Goal: Task Accomplishment & Management: Manage account settings

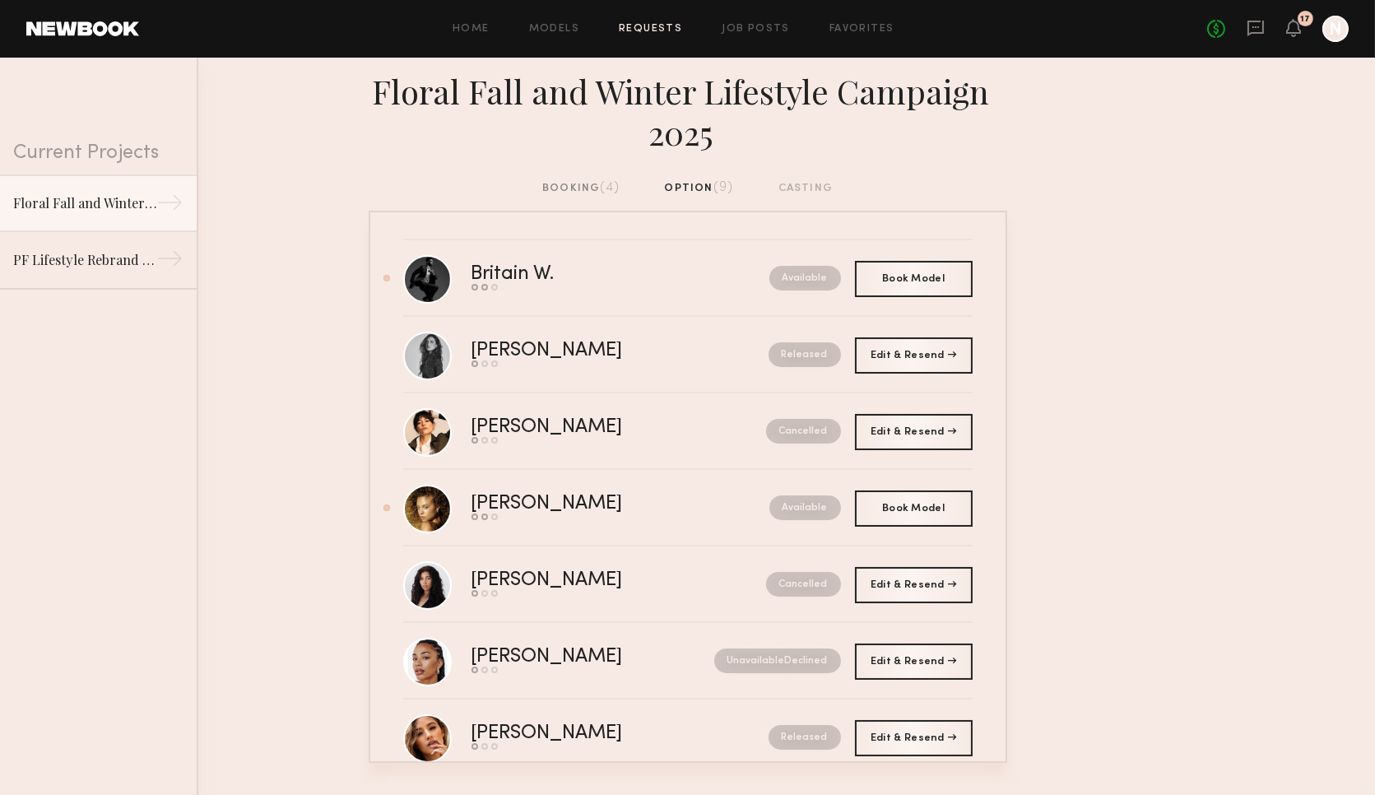
click at [593, 183] on div "booking (4)" at bounding box center [580, 188] width 77 height 18
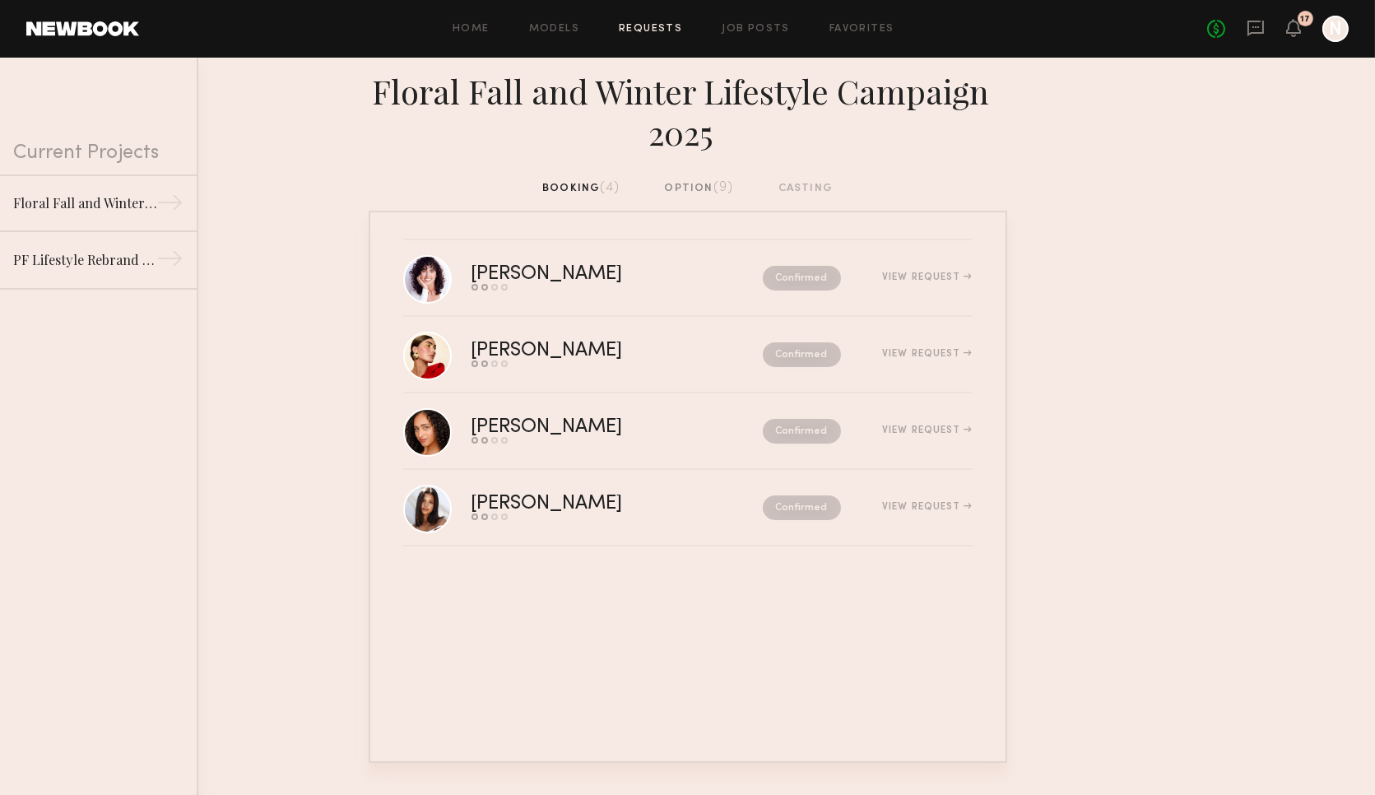
click at [1301, 37] on div "No fees up to $5,000 17 N" at bounding box center [1277, 29] width 141 height 26
click at [1295, 30] on icon at bounding box center [1293, 27] width 13 height 12
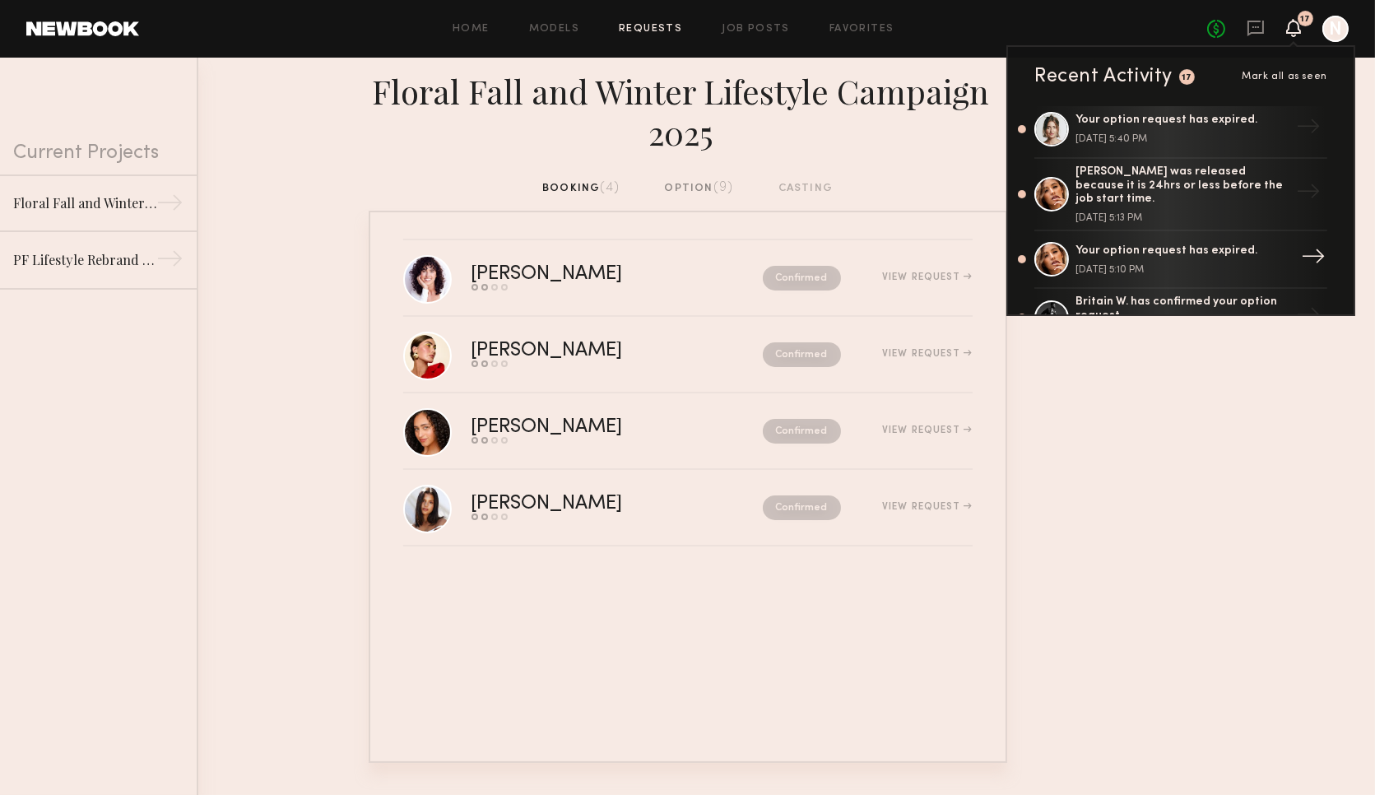
scroll to position [207, 0]
click at [875, 197] on div "booking (4) option (9) casting" at bounding box center [687, 194] width 1375 height 31
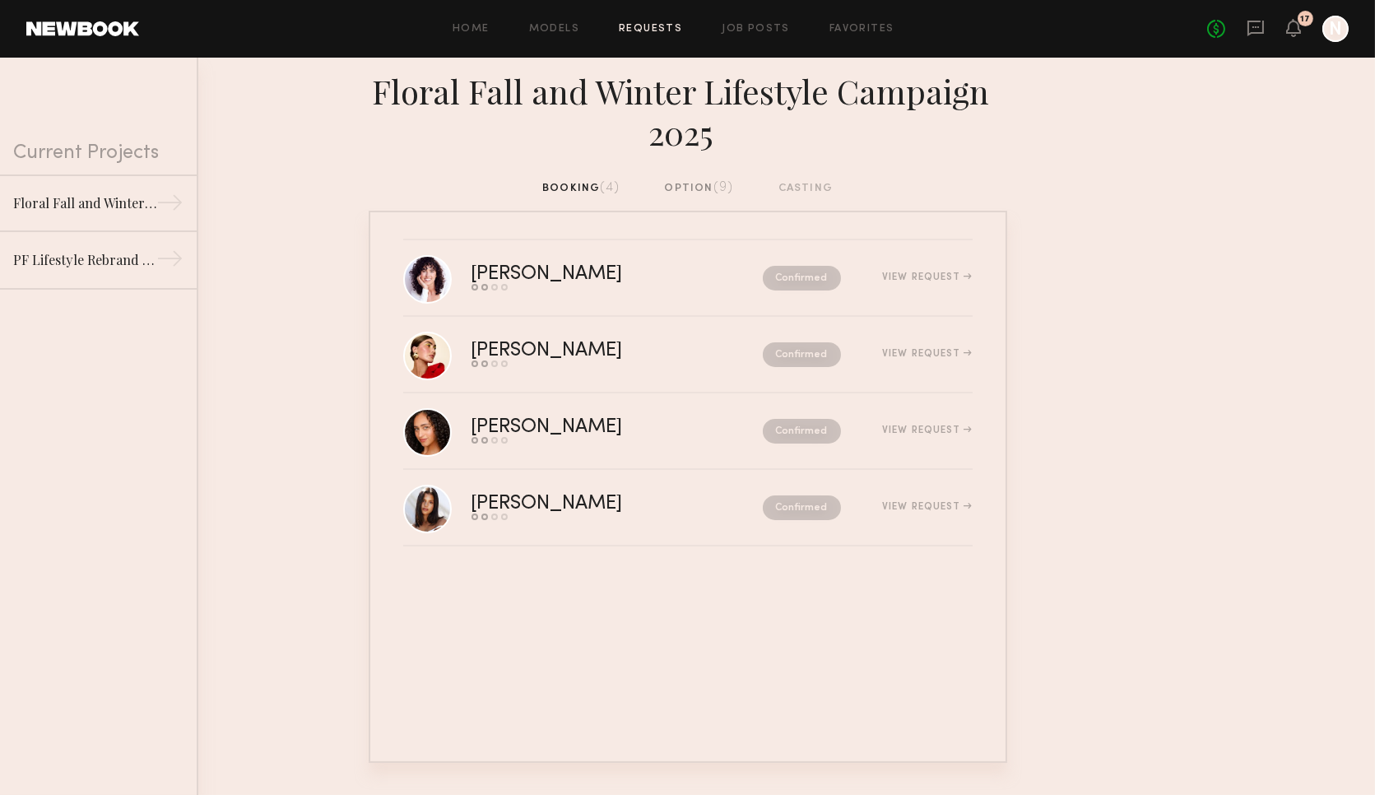
click at [588, 186] on div "booking (4) option (9) casting" at bounding box center [687, 188] width 290 height 18
click at [691, 183] on div "option (9)" at bounding box center [698, 188] width 69 height 18
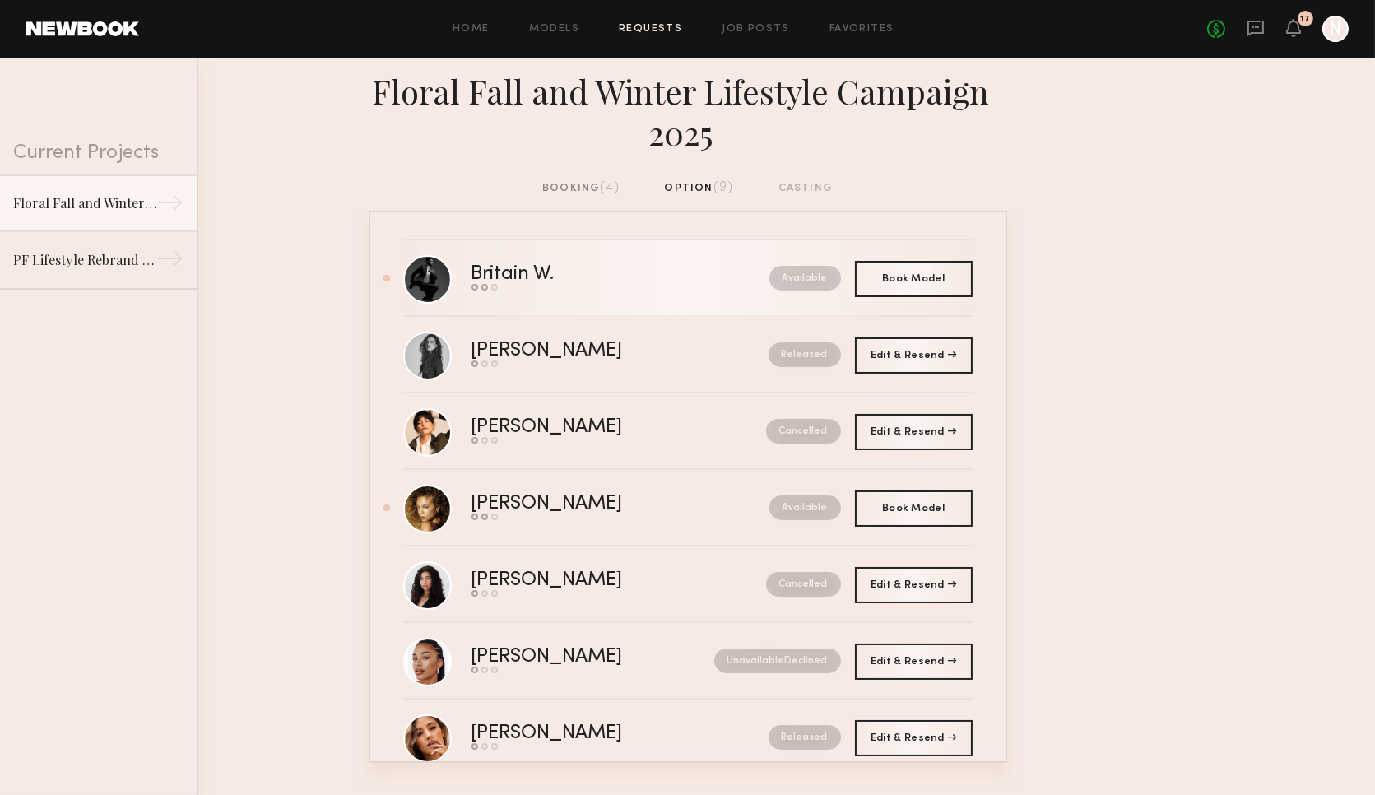
click at [714, 276] on div "Available" at bounding box center [750, 278] width 179 height 25
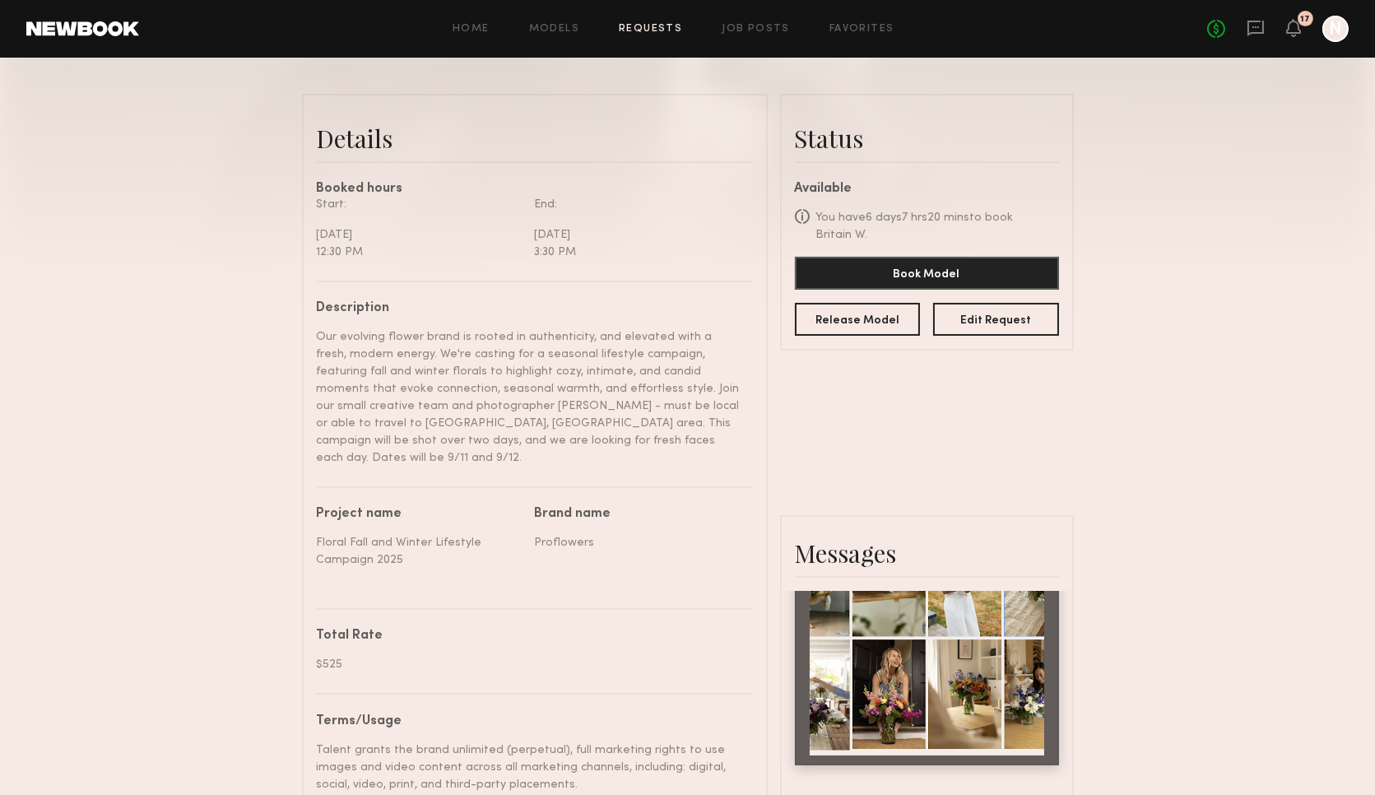
scroll to position [438, 0]
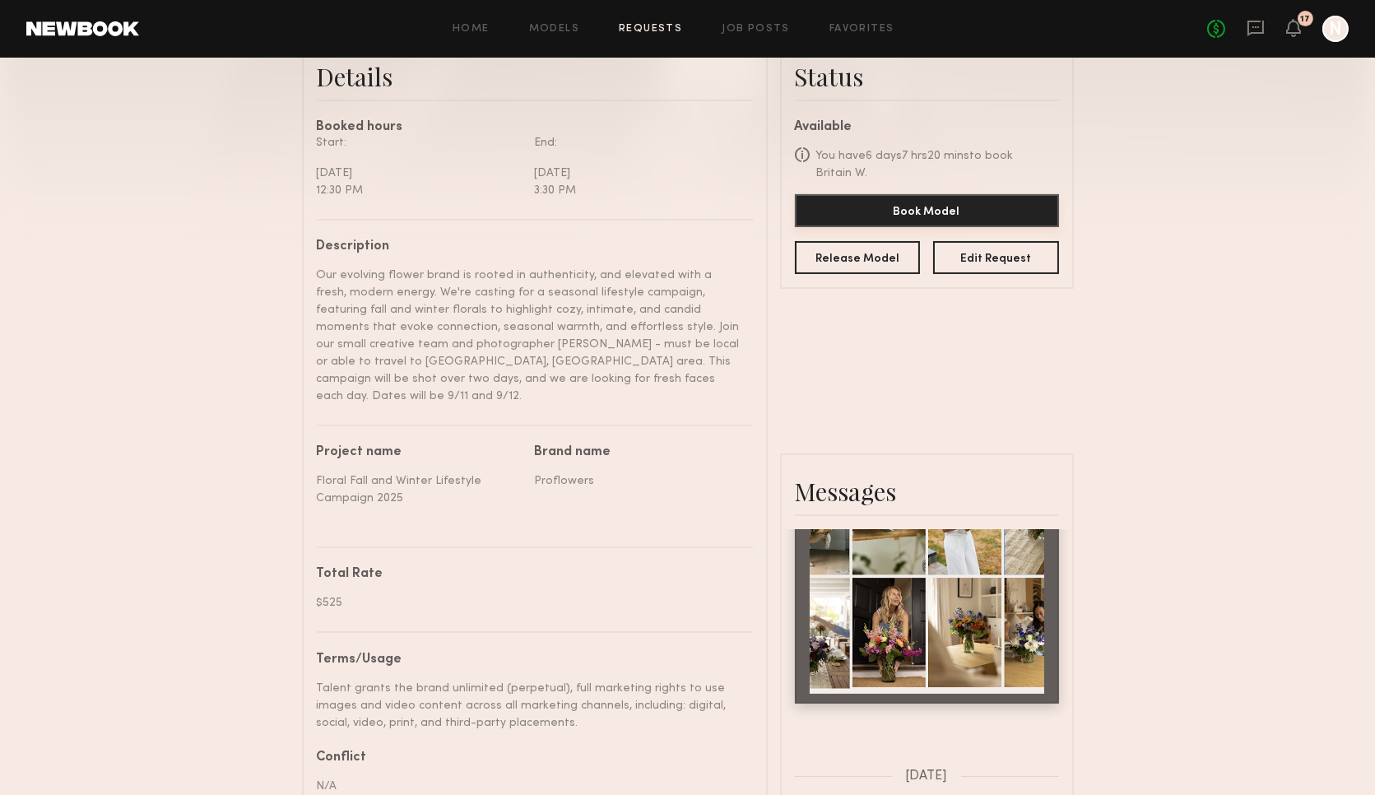
click at [893, 218] on button "Book Model" at bounding box center [927, 210] width 264 height 33
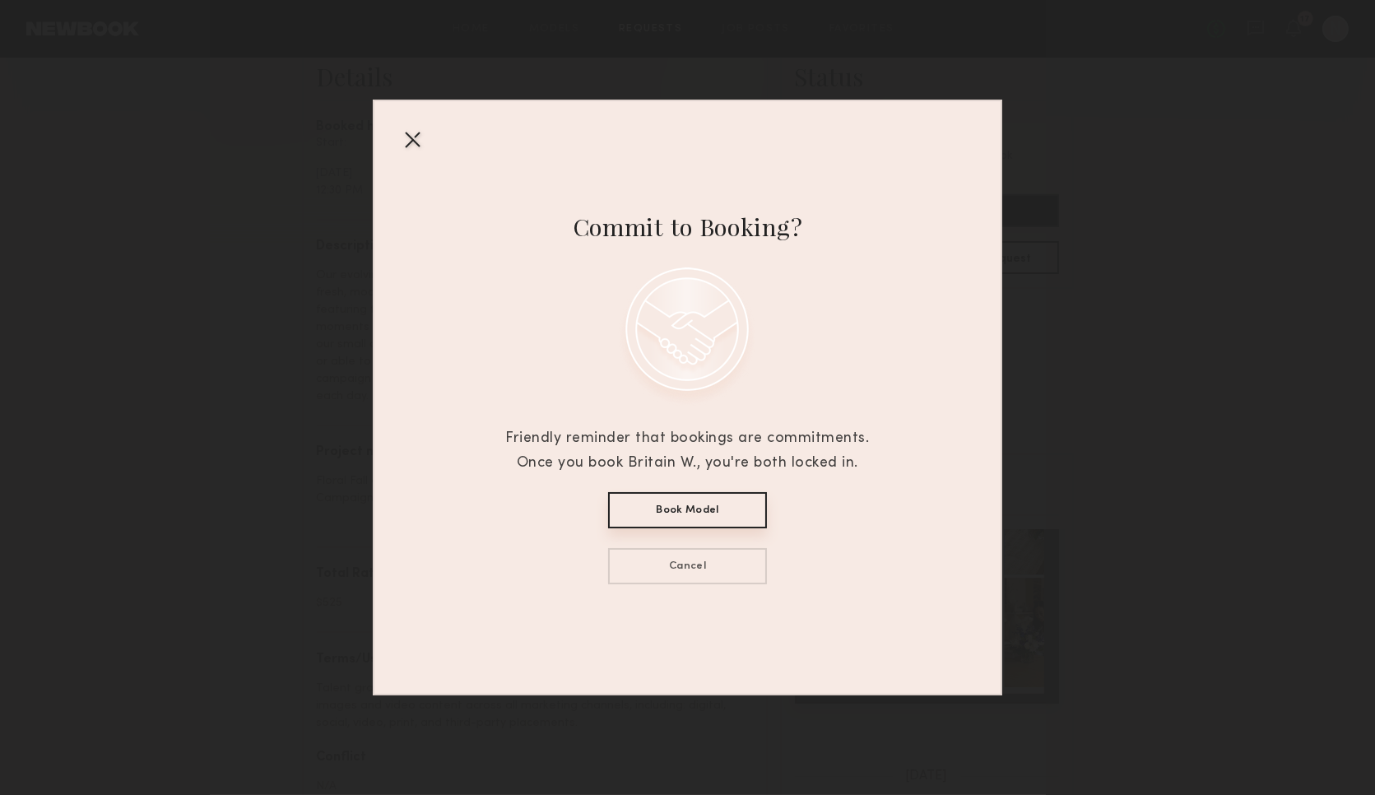
scroll to position [441, 0]
click at [711, 513] on button "Book Model" at bounding box center [687, 510] width 159 height 36
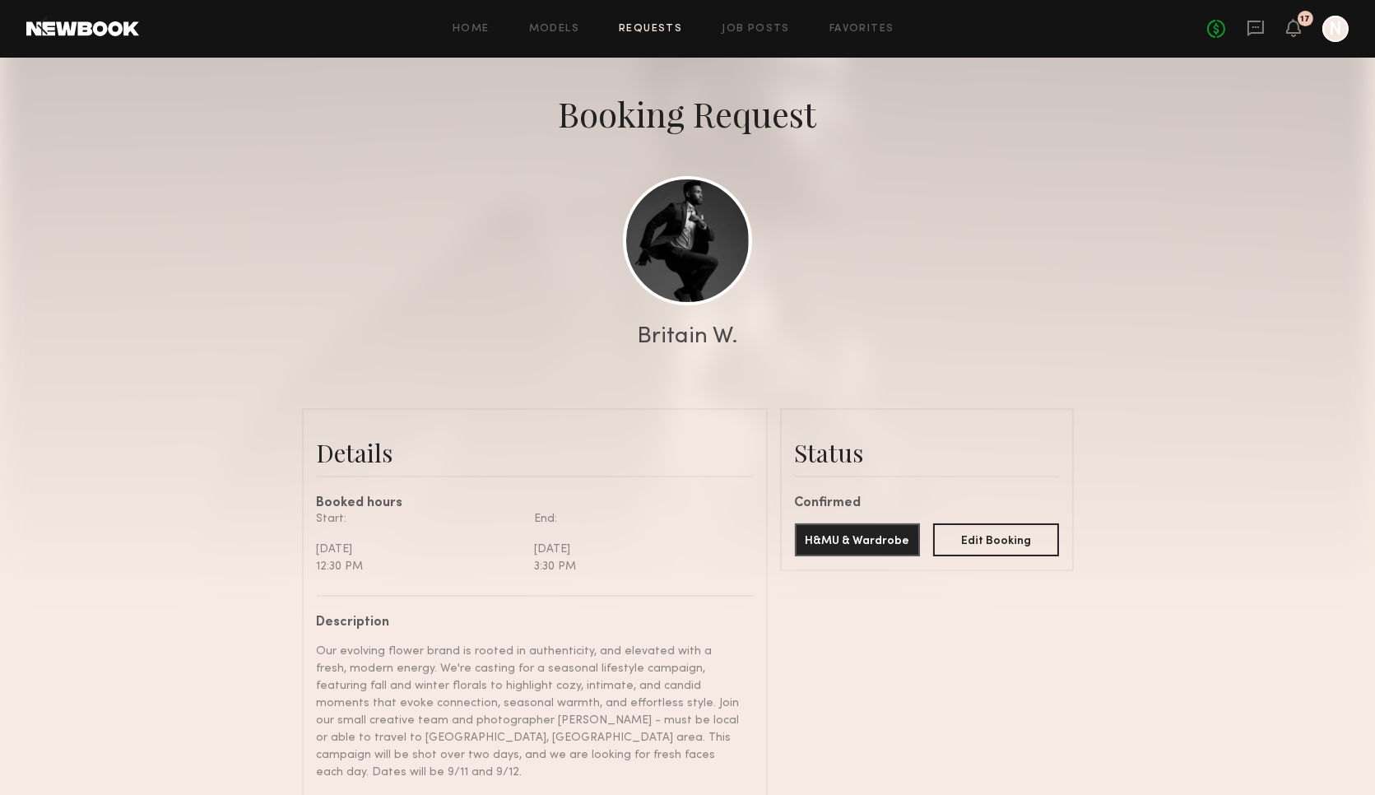
scroll to position [0, 0]
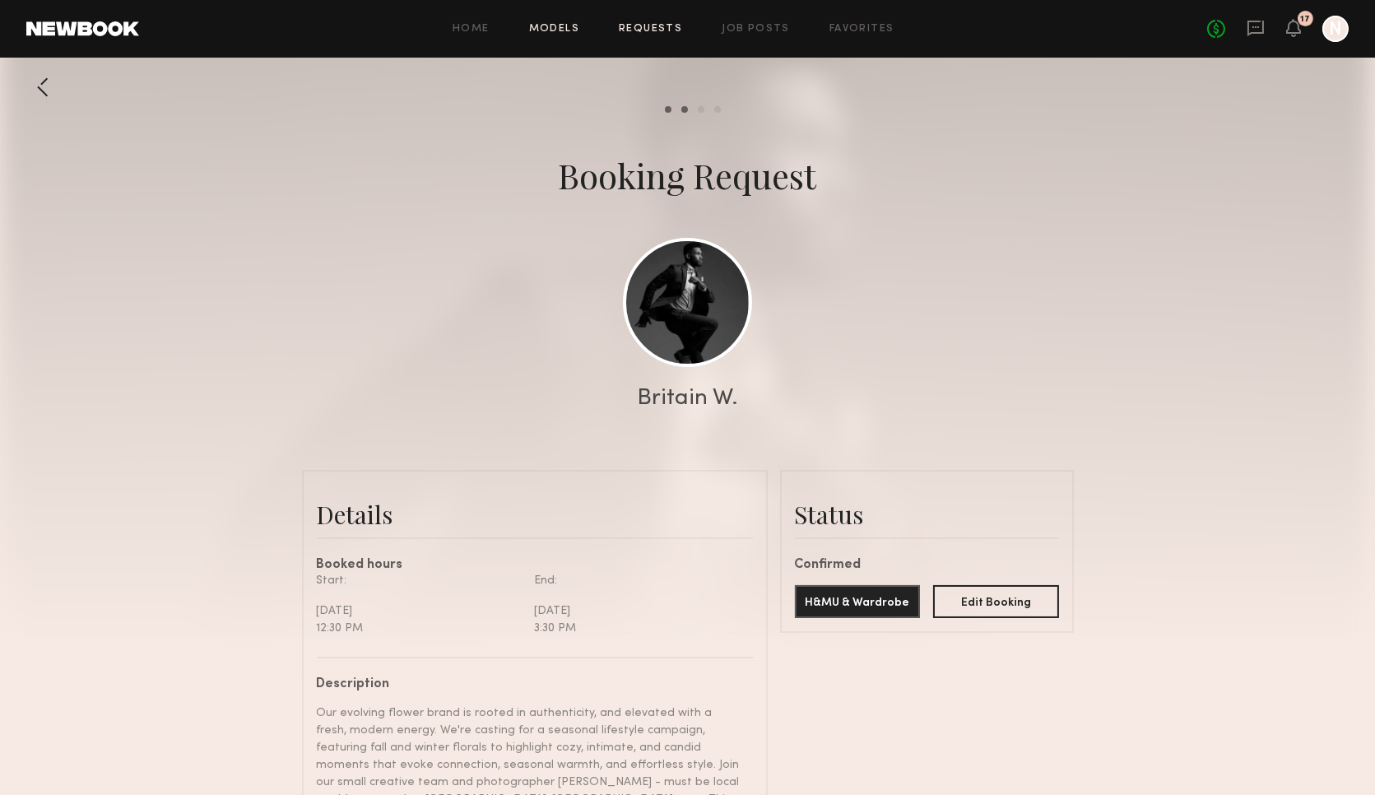
click at [569, 29] on link "Models" at bounding box center [554, 29] width 50 height 11
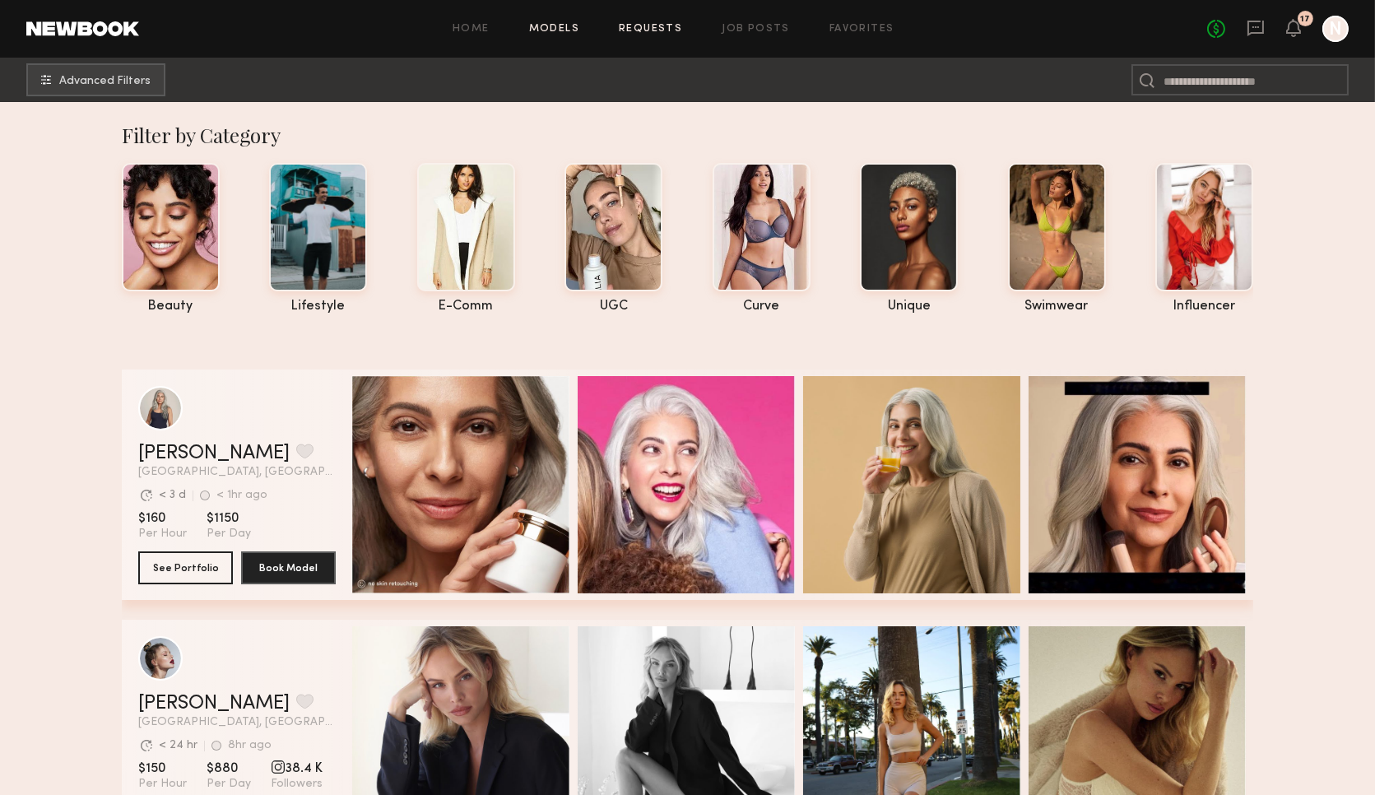
click at [656, 26] on link "Requests" at bounding box center [650, 29] width 63 height 11
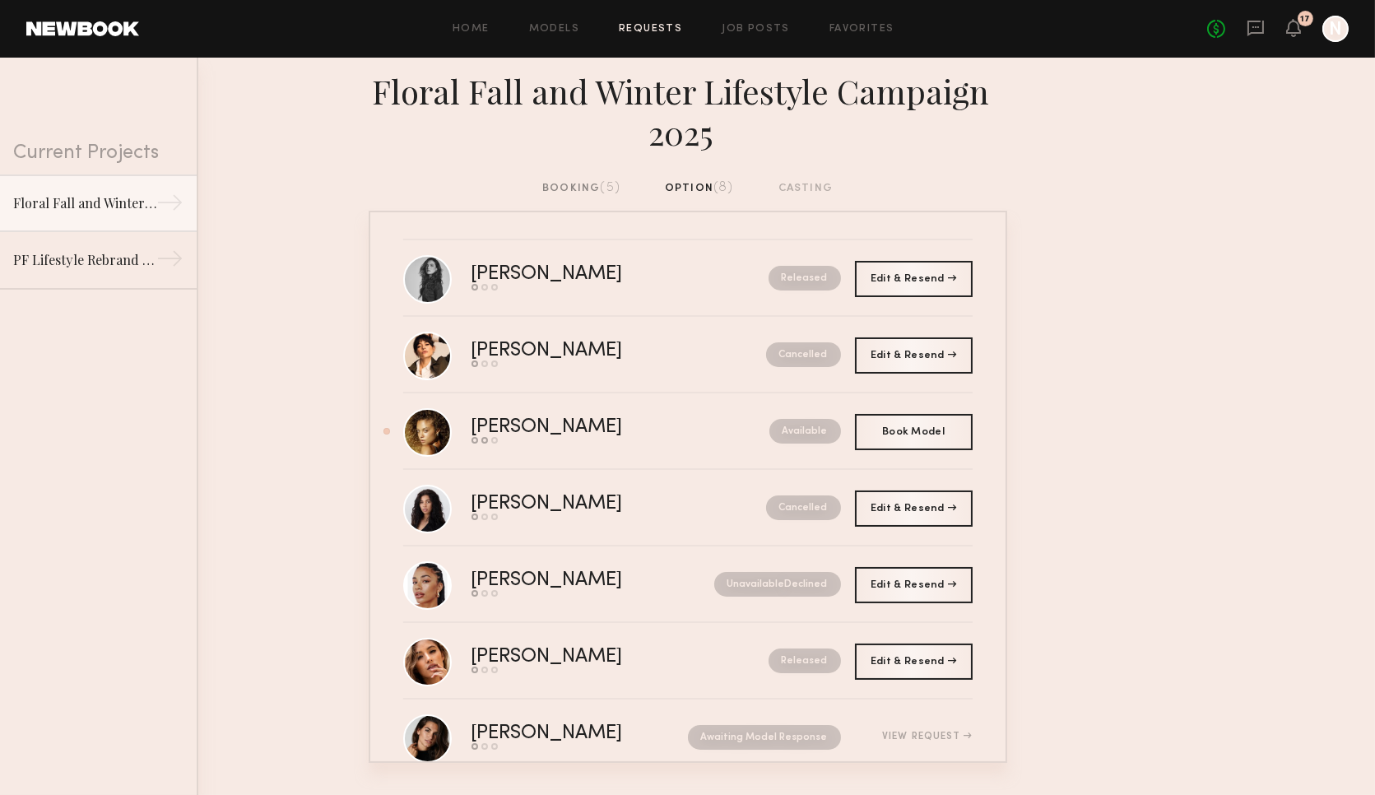
click at [568, 182] on div "booking (5)" at bounding box center [581, 188] width 78 height 18
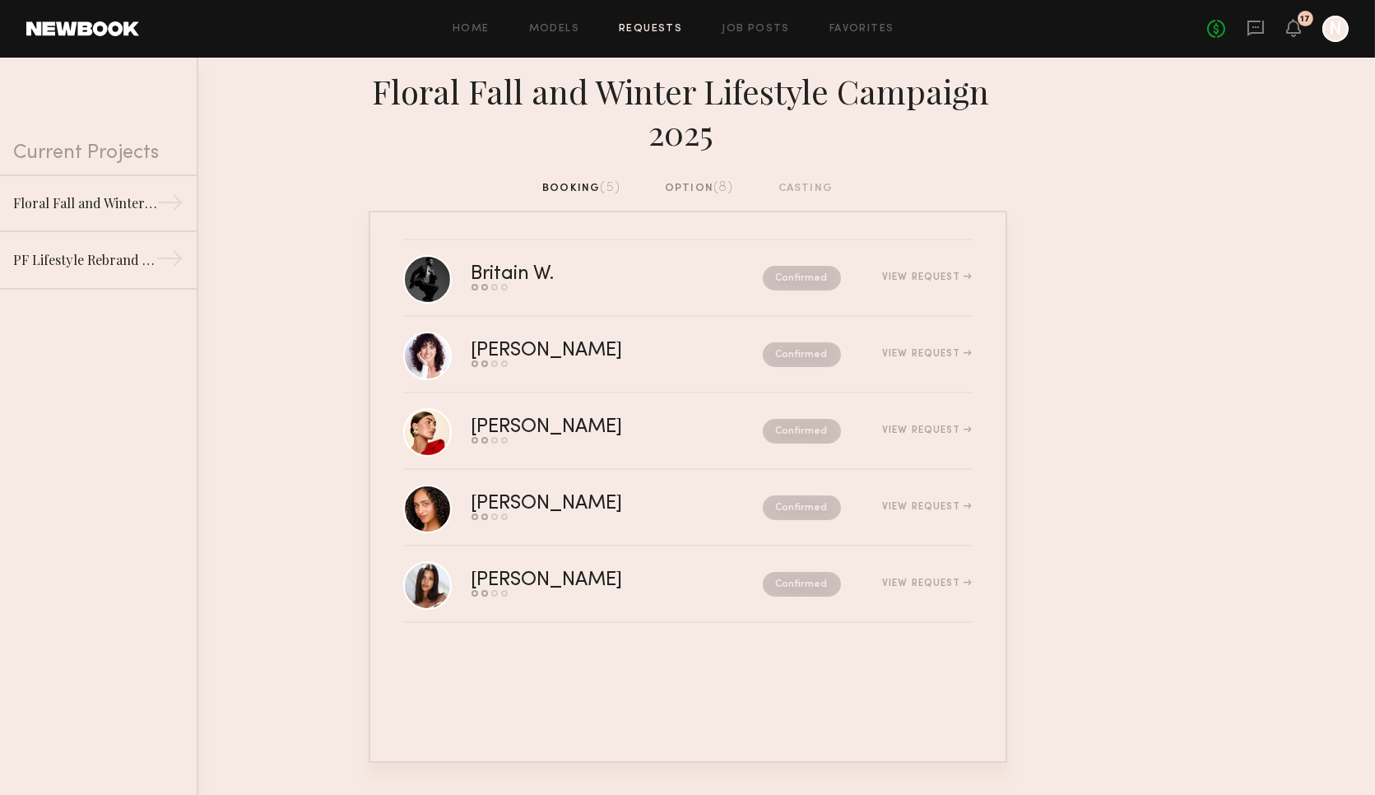
click at [700, 188] on div "option (8)" at bounding box center [699, 188] width 69 height 18
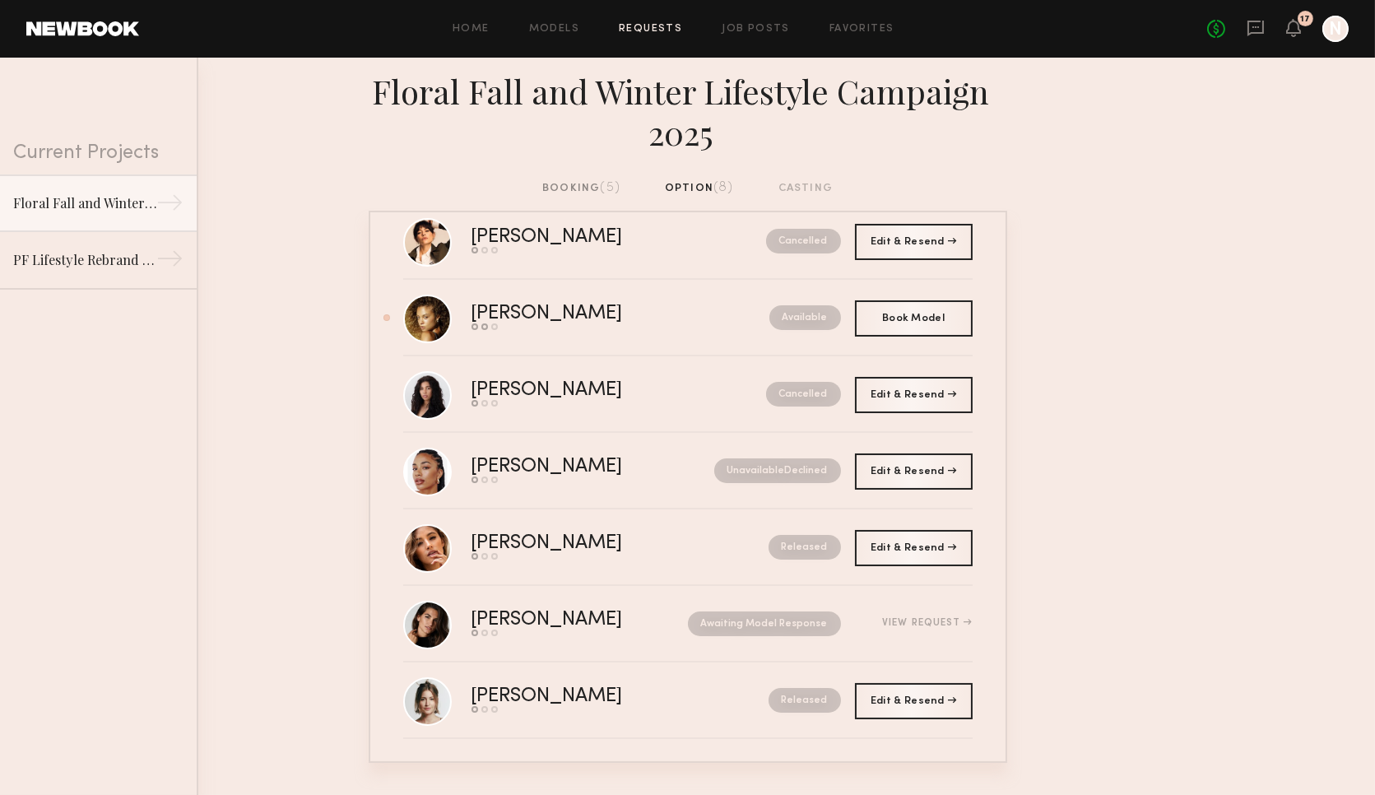
scroll to position [112, 0]
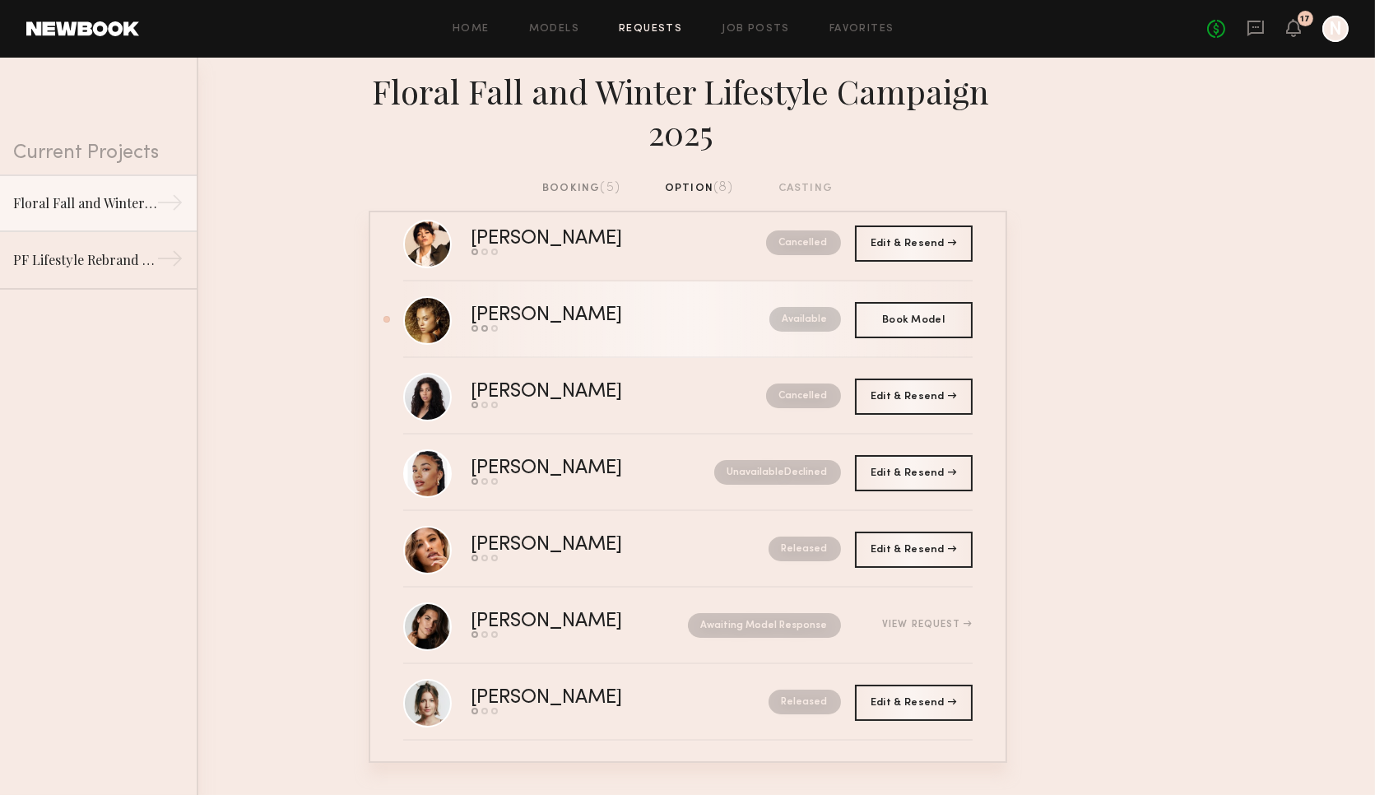
click at [747, 328] on div "Available" at bounding box center [768, 319] width 145 height 25
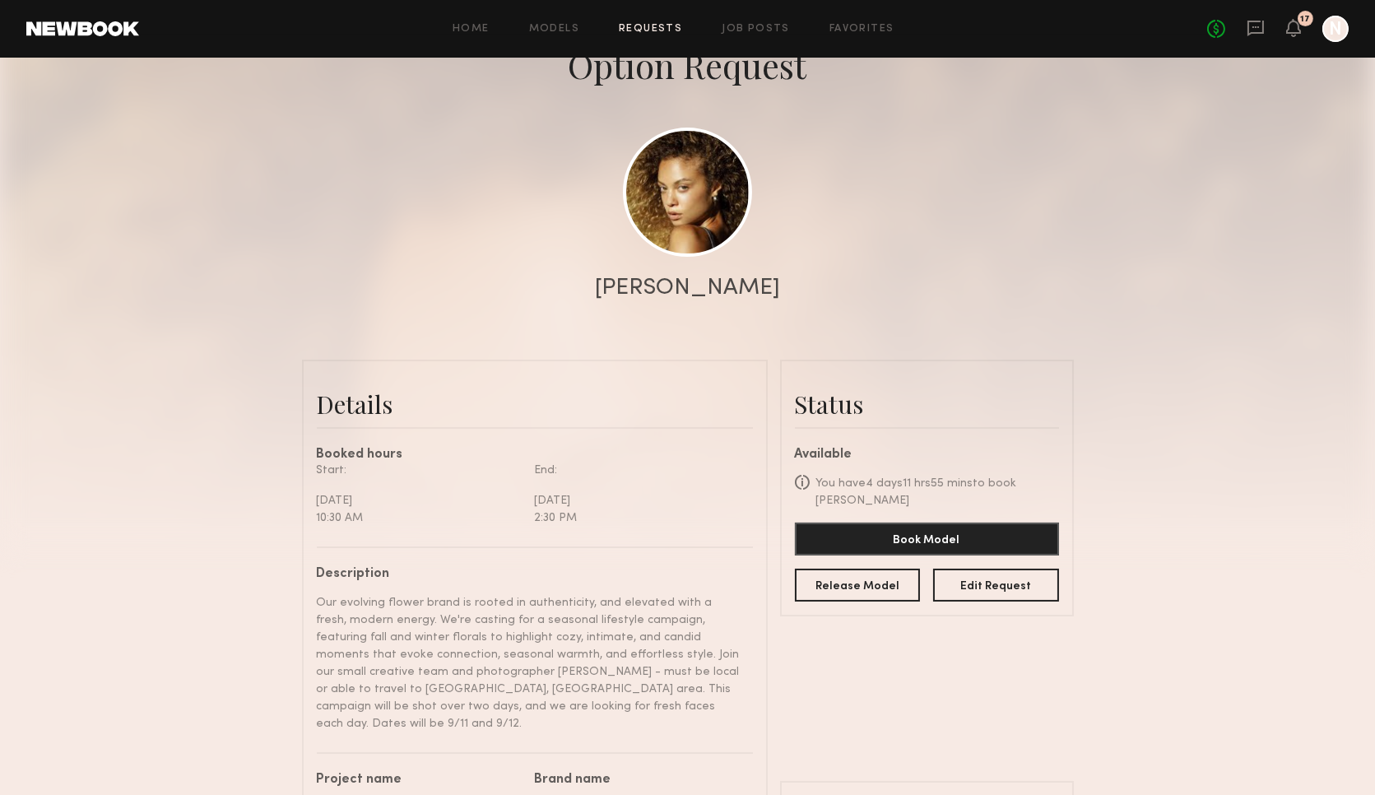
scroll to position [107, 0]
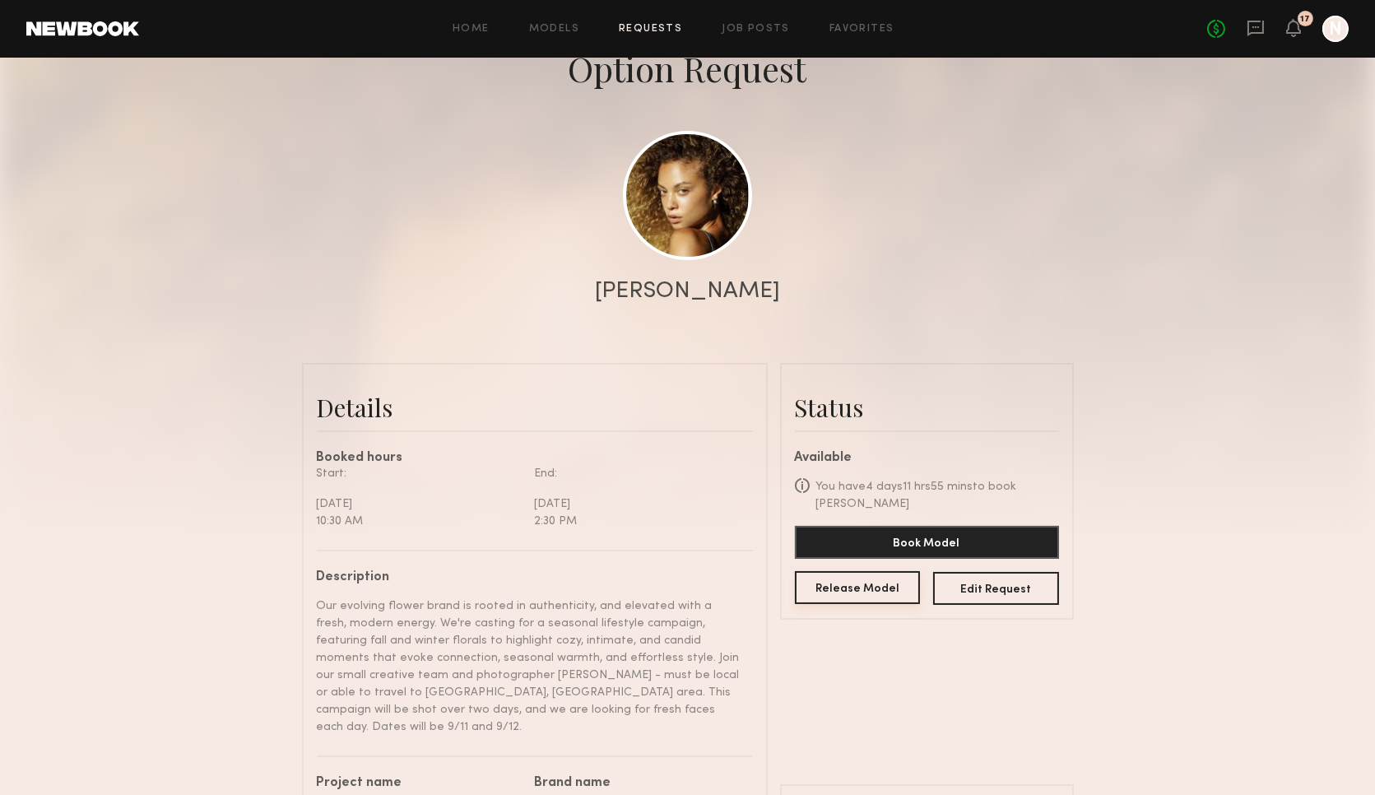
click at [865, 577] on button "Release Model" at bounding box center [858, 587] width 126 height 33
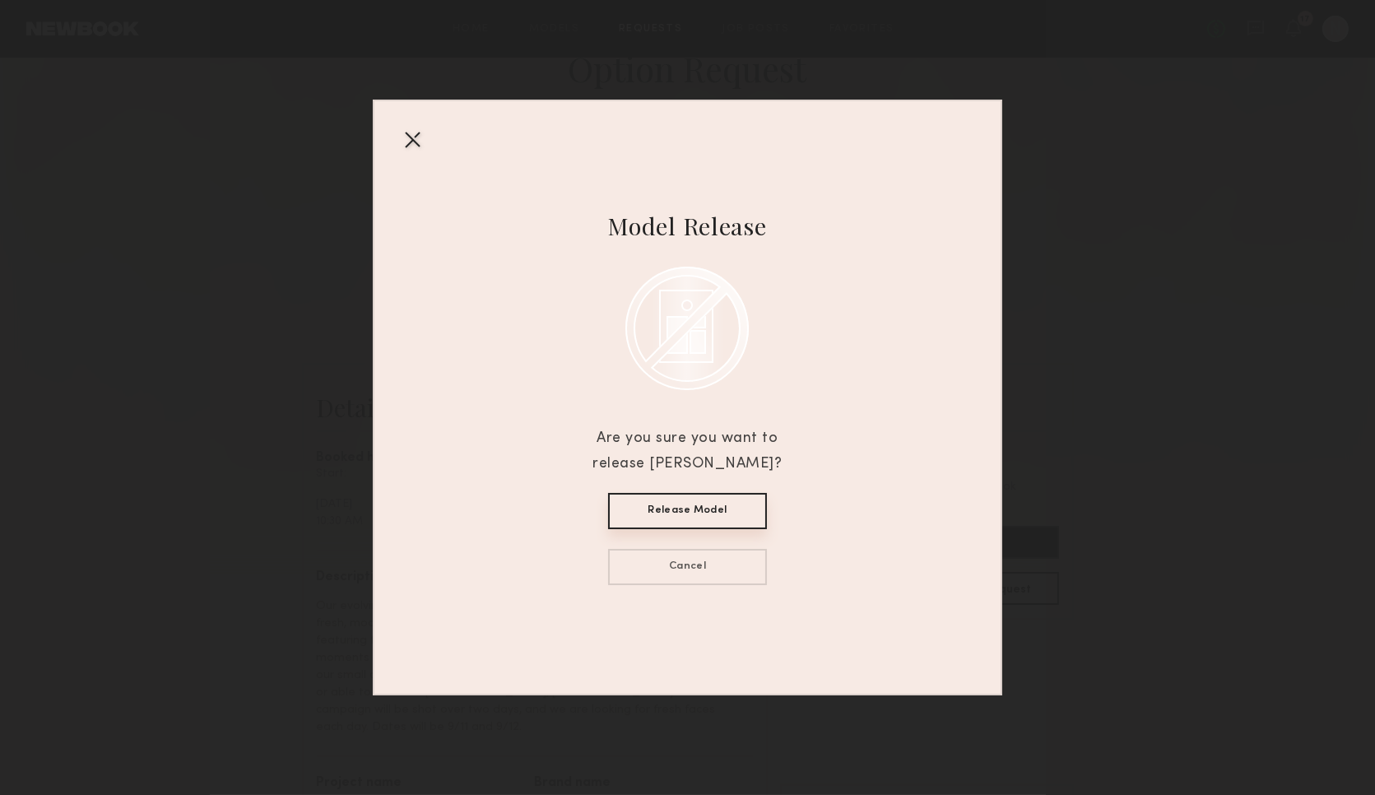
click at [744, 516] on button "Release Model" at bounding box center [687, 511] width 159 height 36
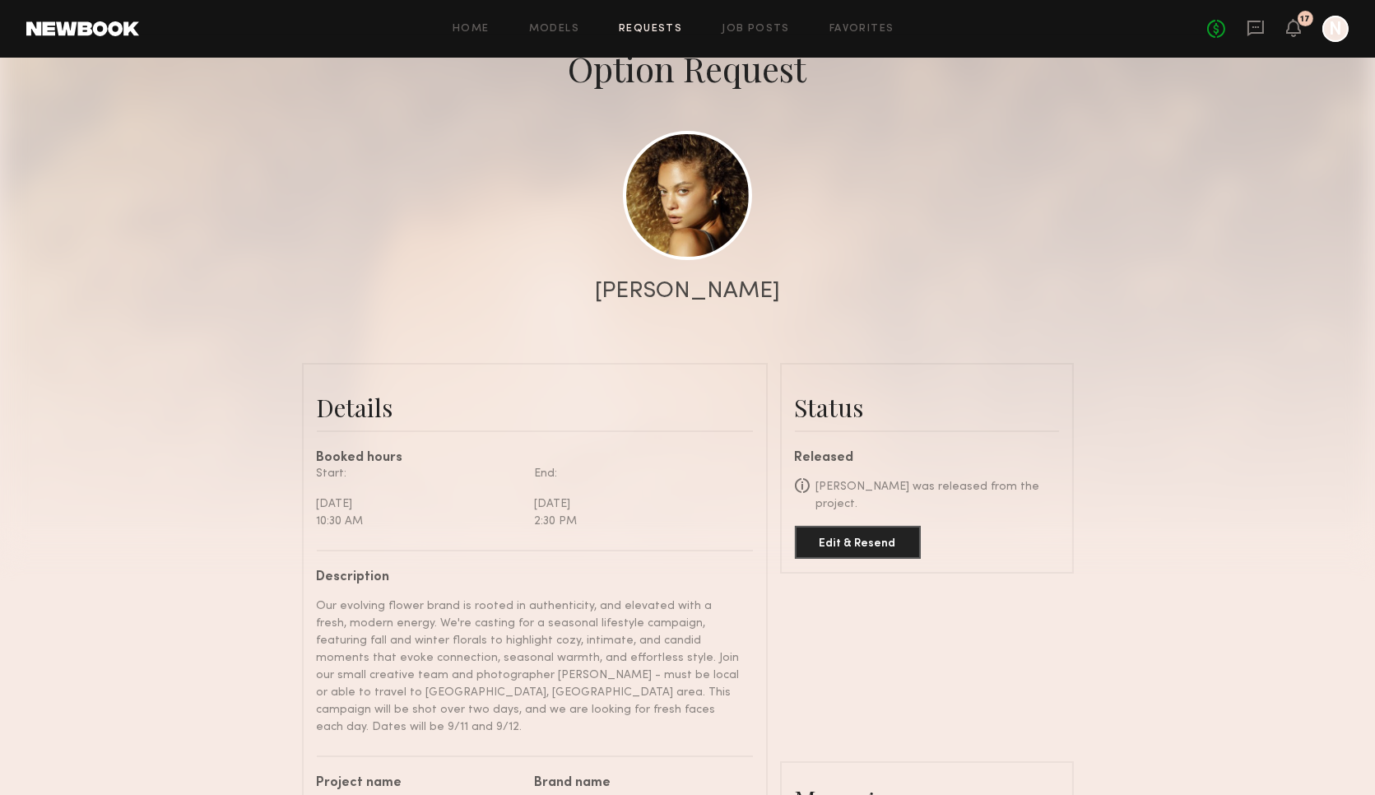
scroll to position [0, 0]
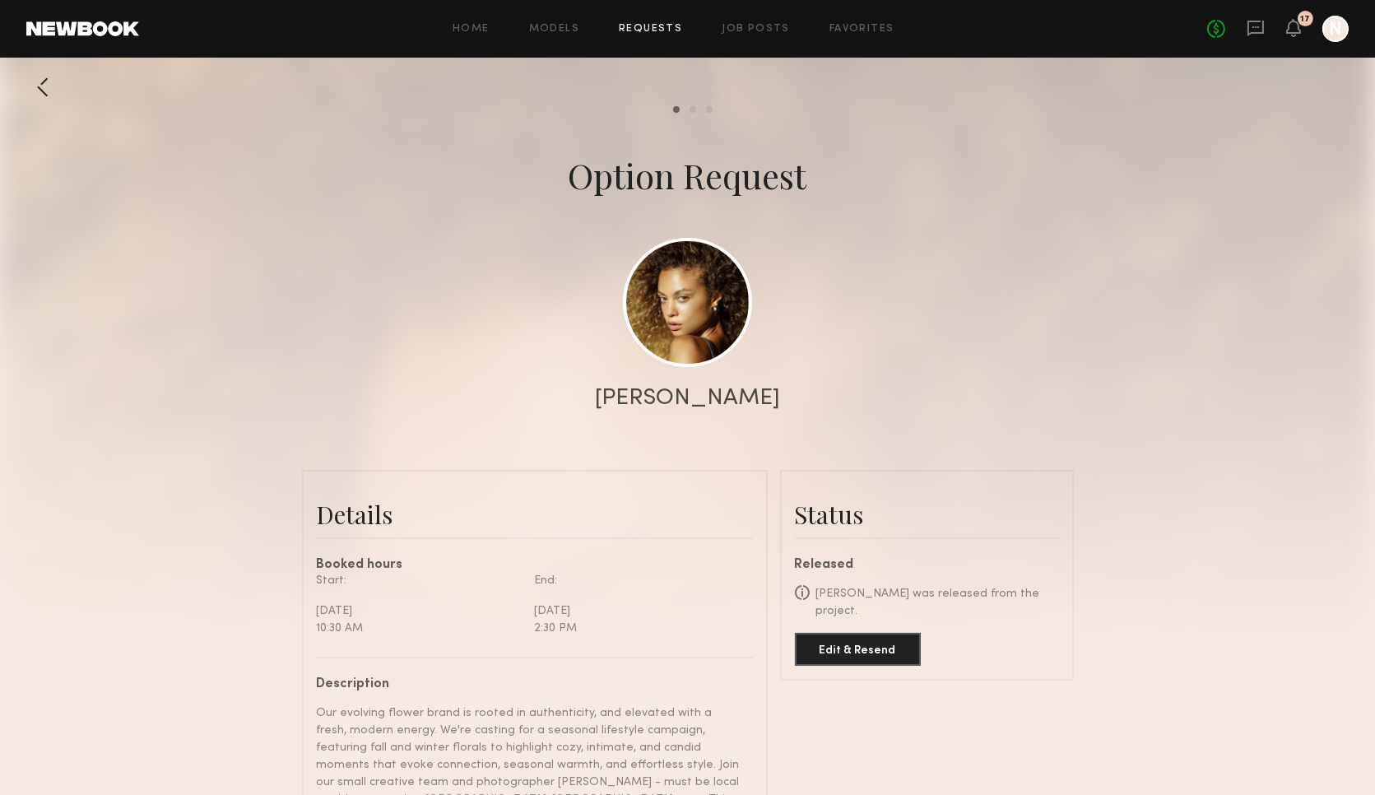
click at [667, 30] on link "Requests" at bounding box center [650, 29] width 63 height 11
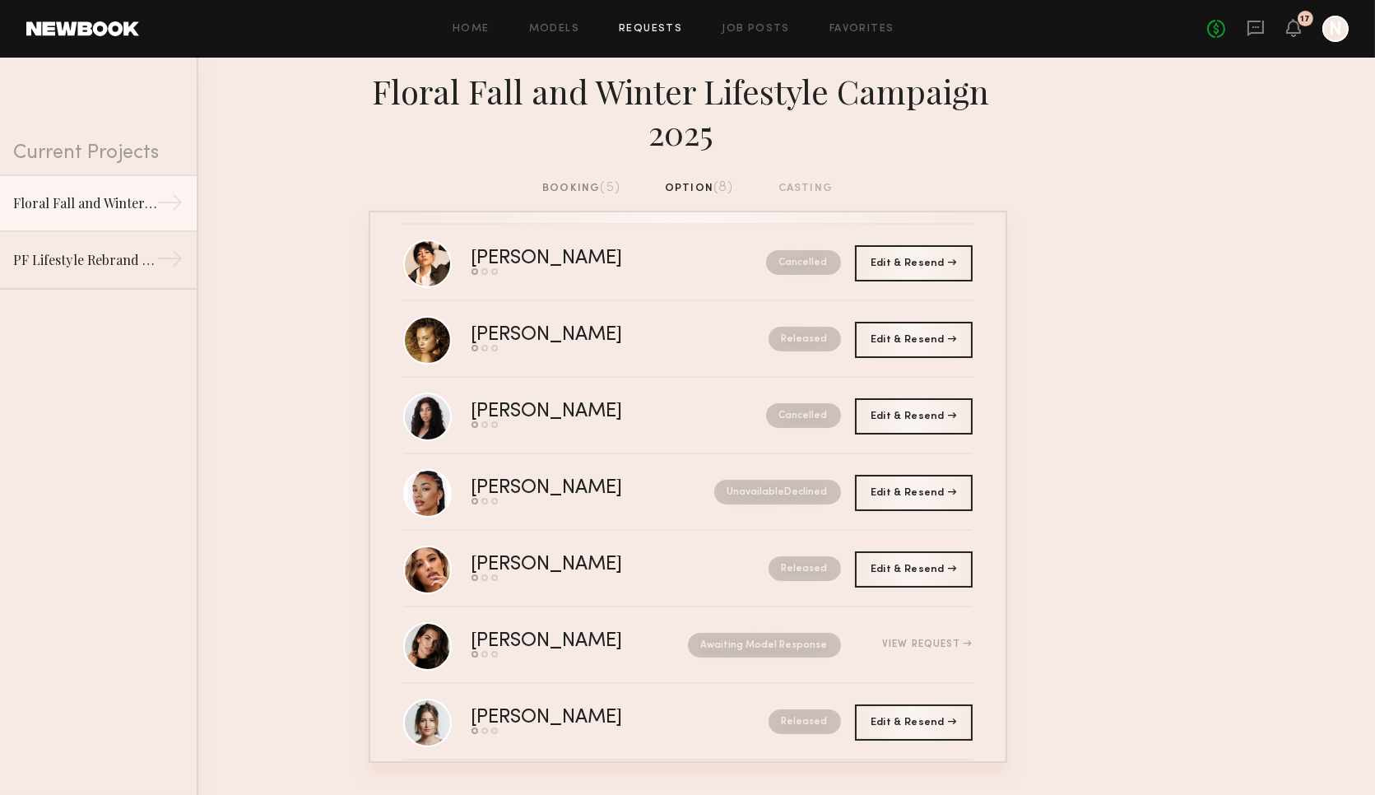
scroll to position [114, 0]
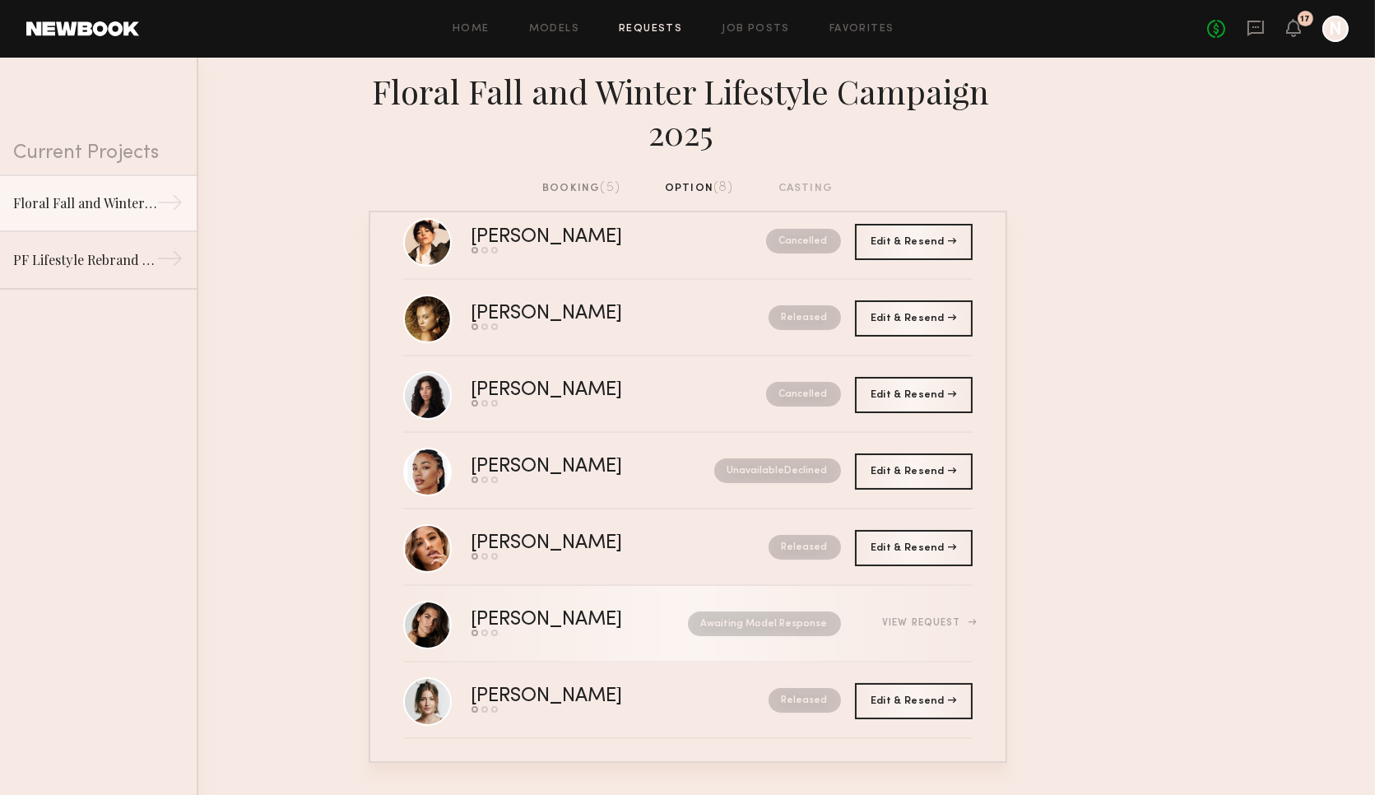
click at [661, 611] on div "Awaiting Model Response" at bounding box center [748, 623] width 186 height 25
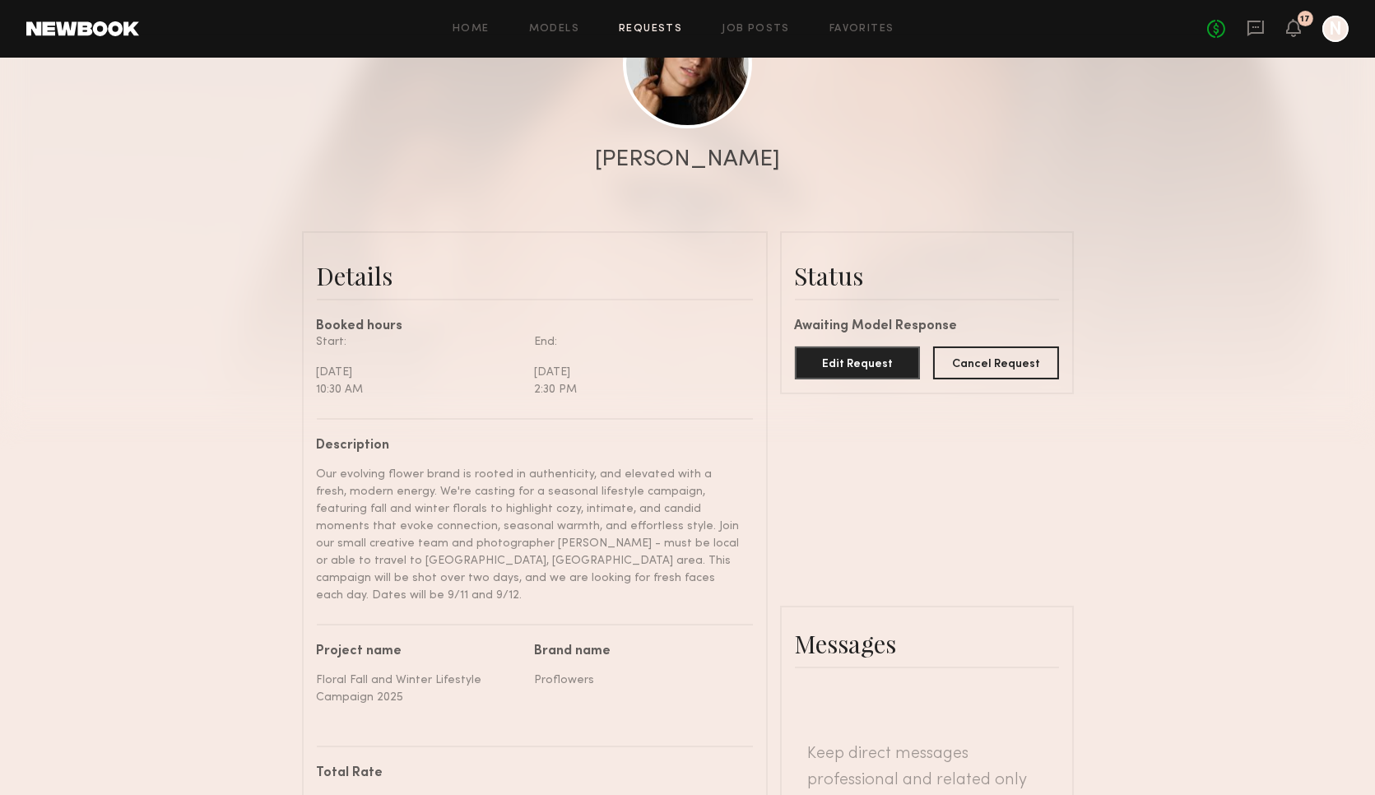
scroll to position [177, 0]
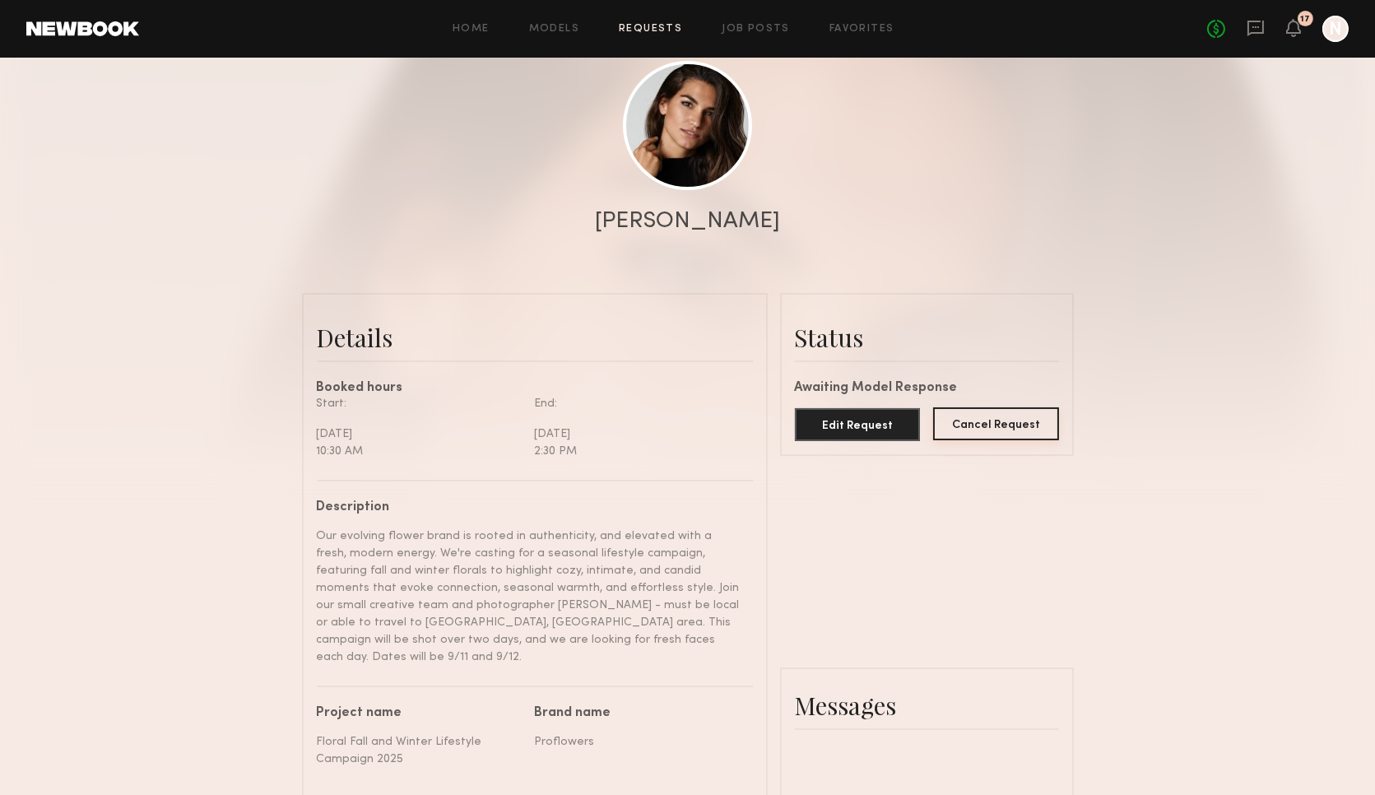
click at [1013, 429] on button "Cancel Request" at bounding box center [996, 423] width 126 height 33
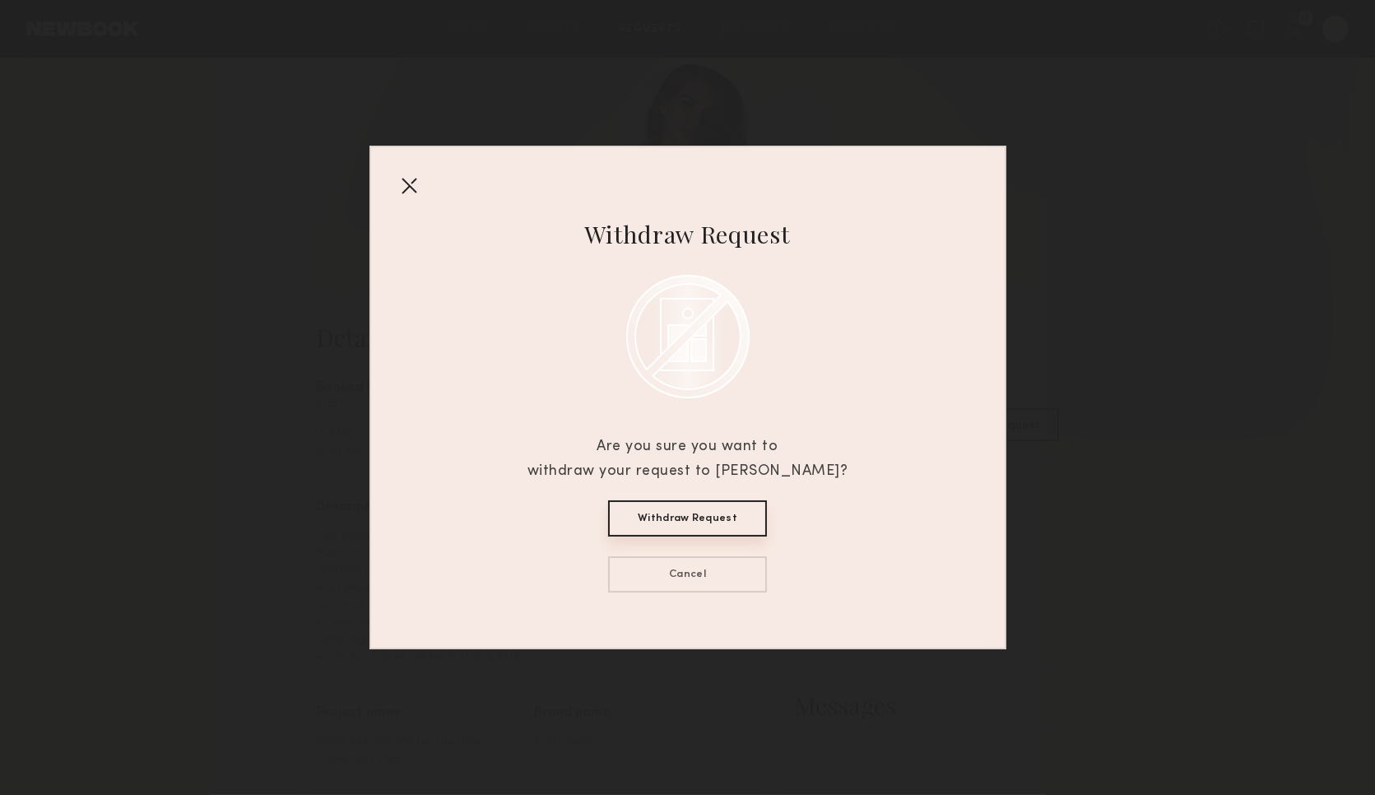
click at [753, 510] on button "Withdraw Request" at bounding box center [687, 518] width 159 height 36
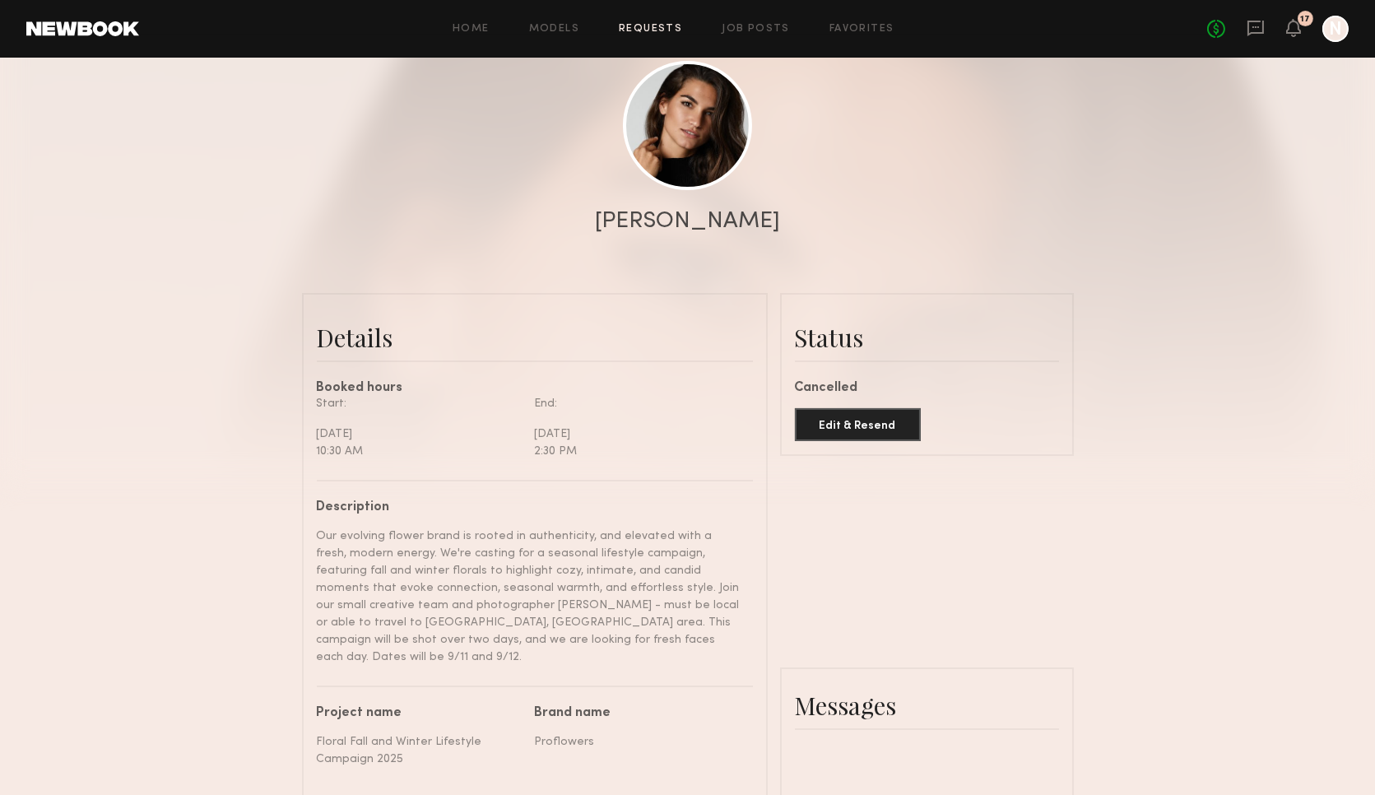
scroll to position [0, 0]
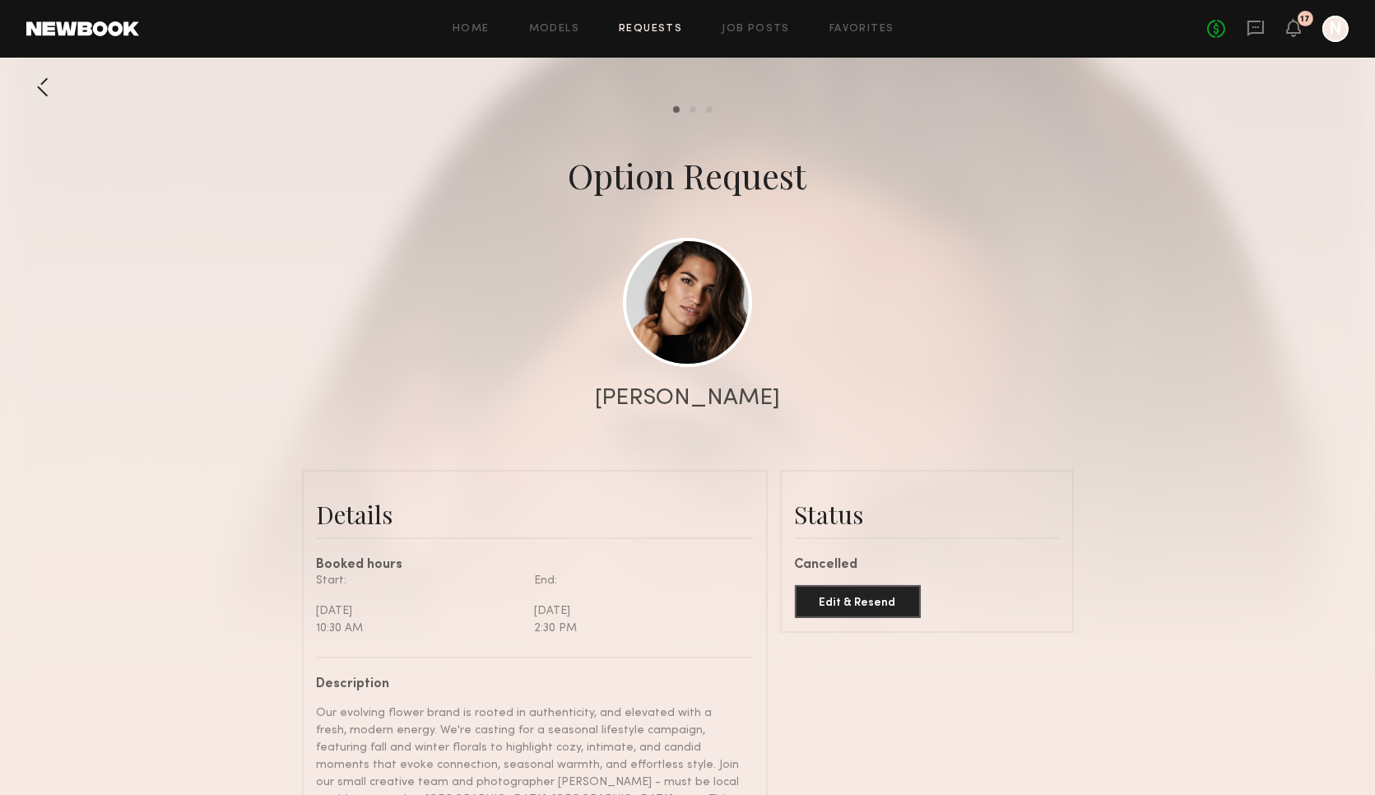
click at [652, 24] on link "Requests" at bounding box center [650, 29] width 63 height 11
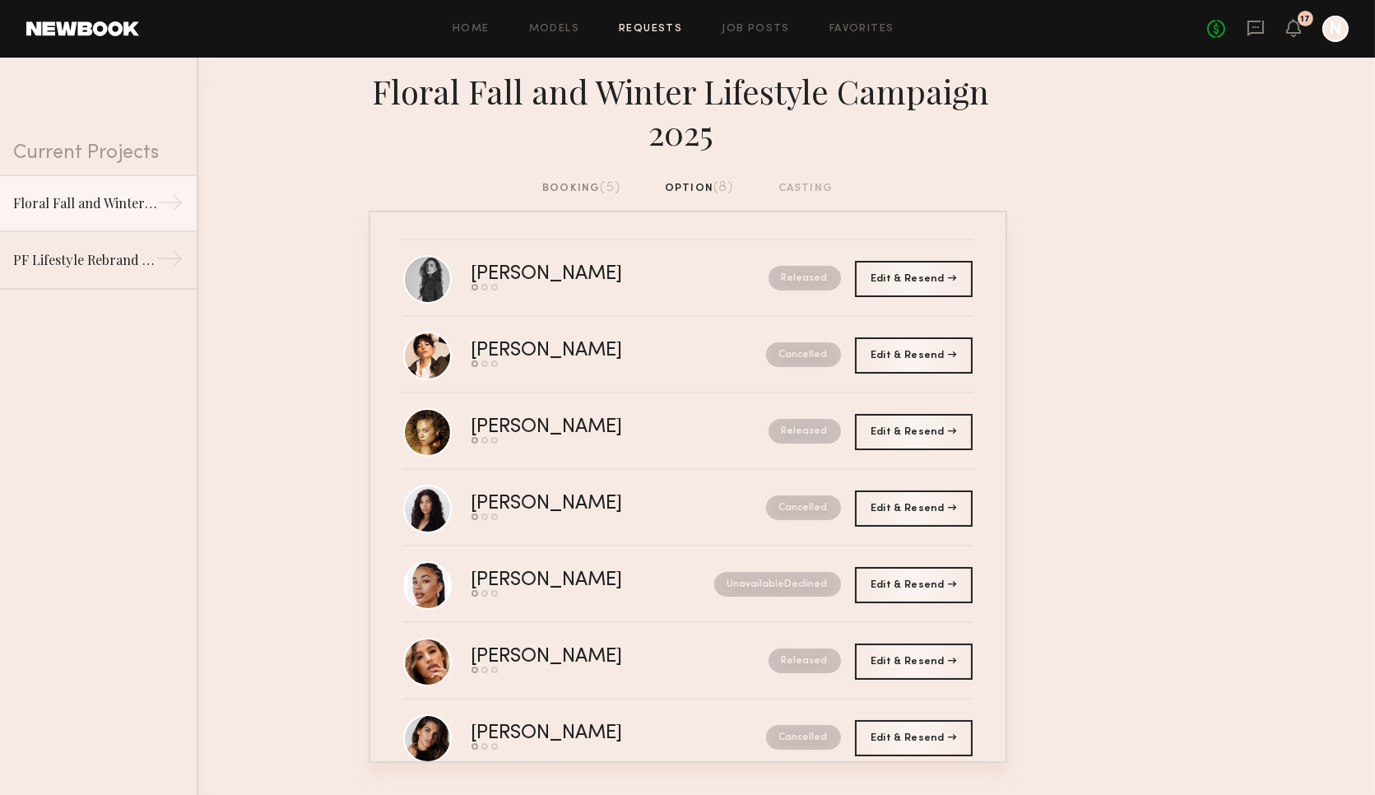
click at [596, 189] on div "booking (5)" at bounding box center [581, 188] width 78 height 18
